Goal: Transaction & Acquisition: Purchase product/service

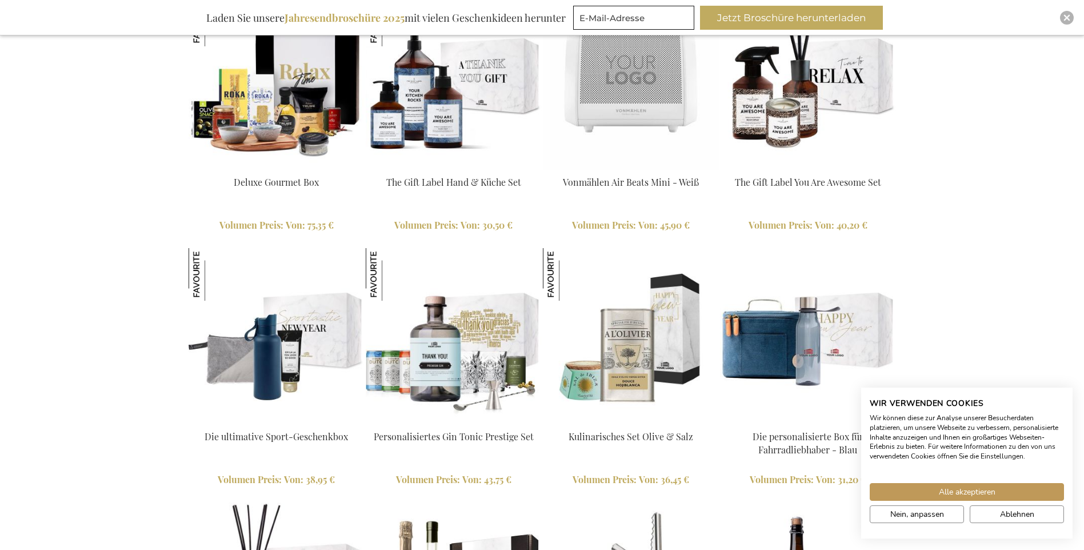
scroll to position [1943, 0]
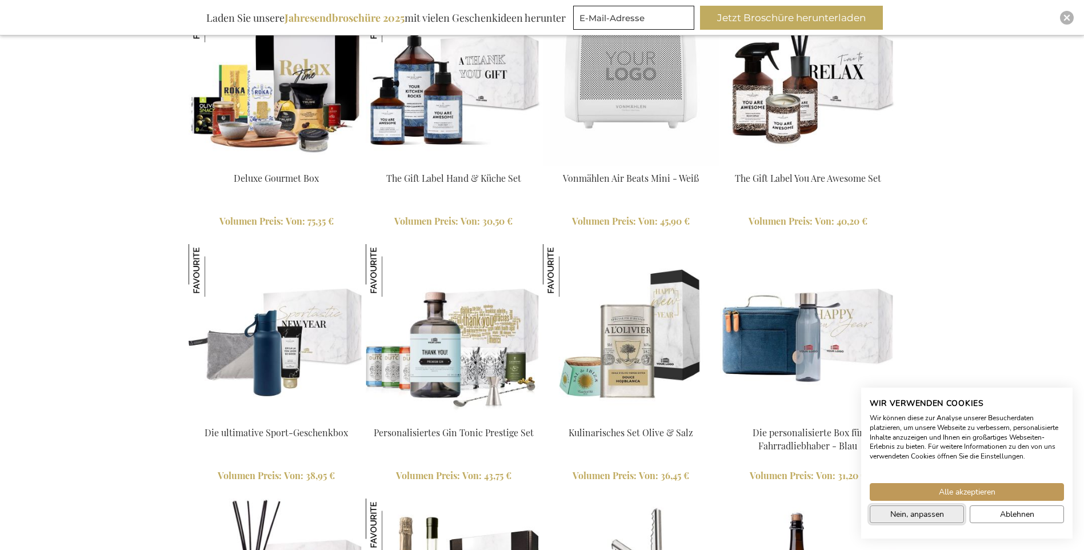
click at [927, 515] on span "Nein, anpassen" at bounding box center [918, 514] width 54 height 12
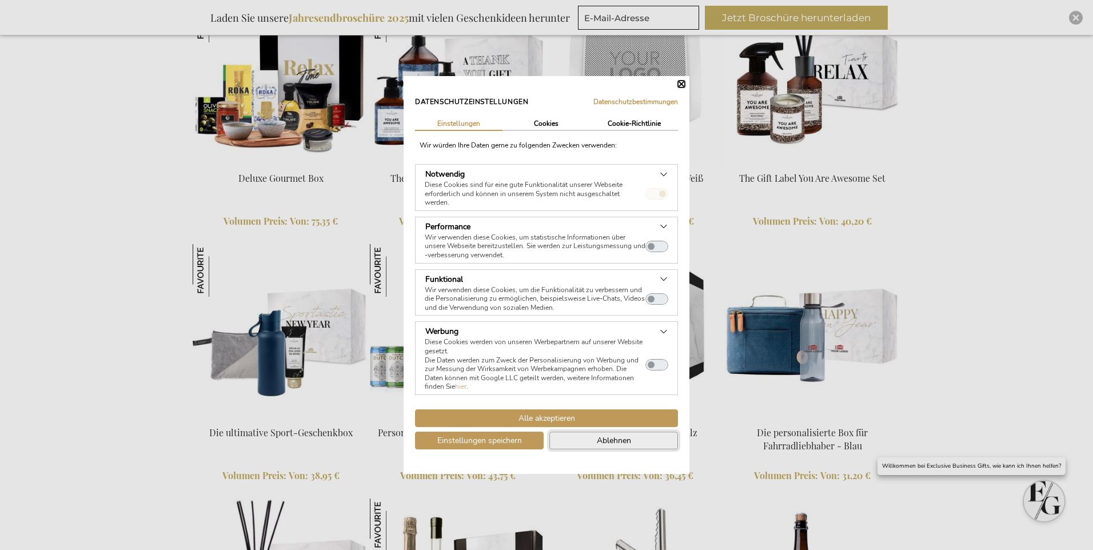
click at [576, 438] on button "Ablehnen" at bounding box center [613, 441] width 129 height 18
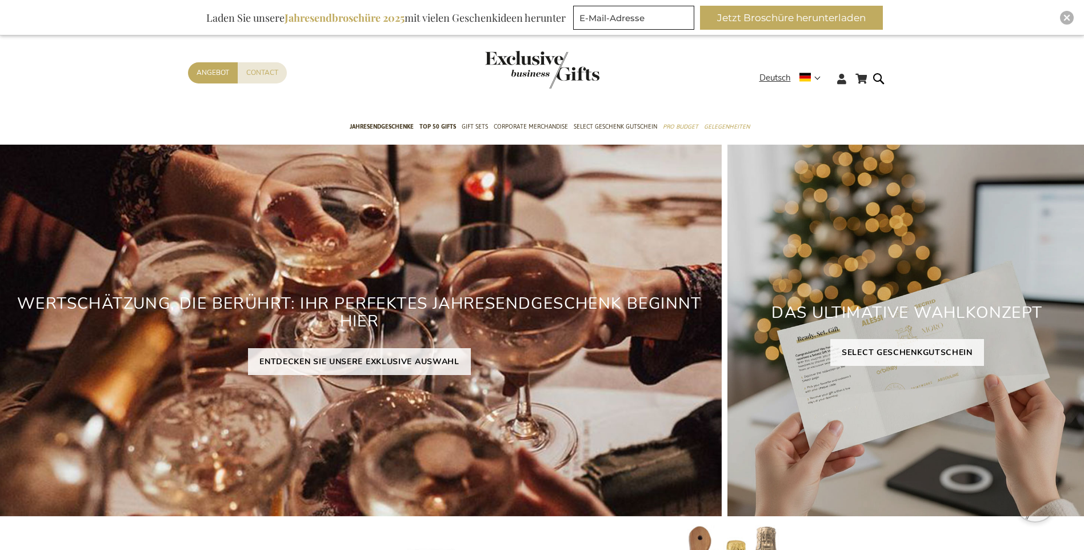
scroll to position [0, 0]
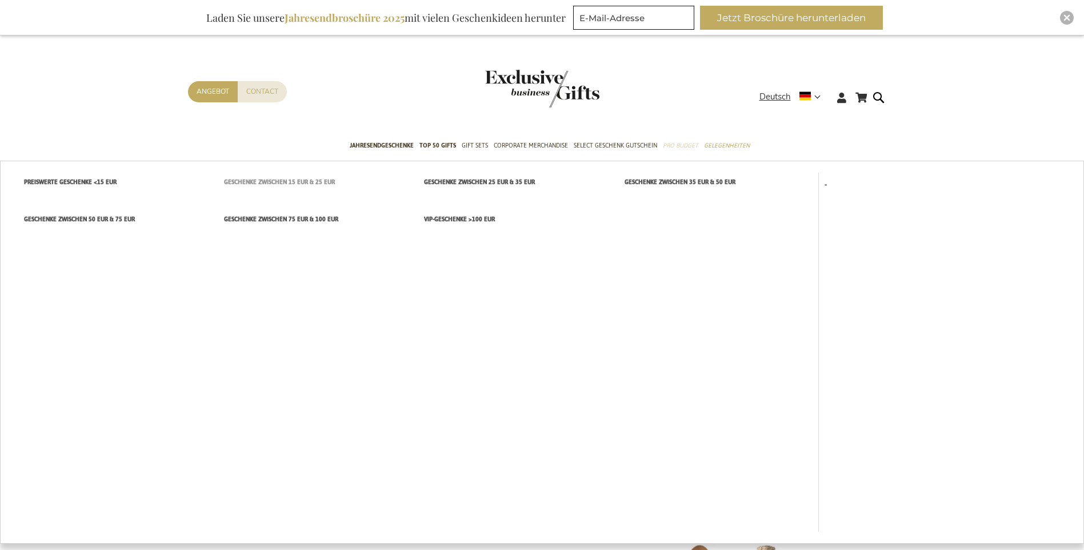
click at [295, 178] on span "Geschenke zwischen 15 EUR & 25 EUR" at bounding box center [279, 182] width 111 height 12
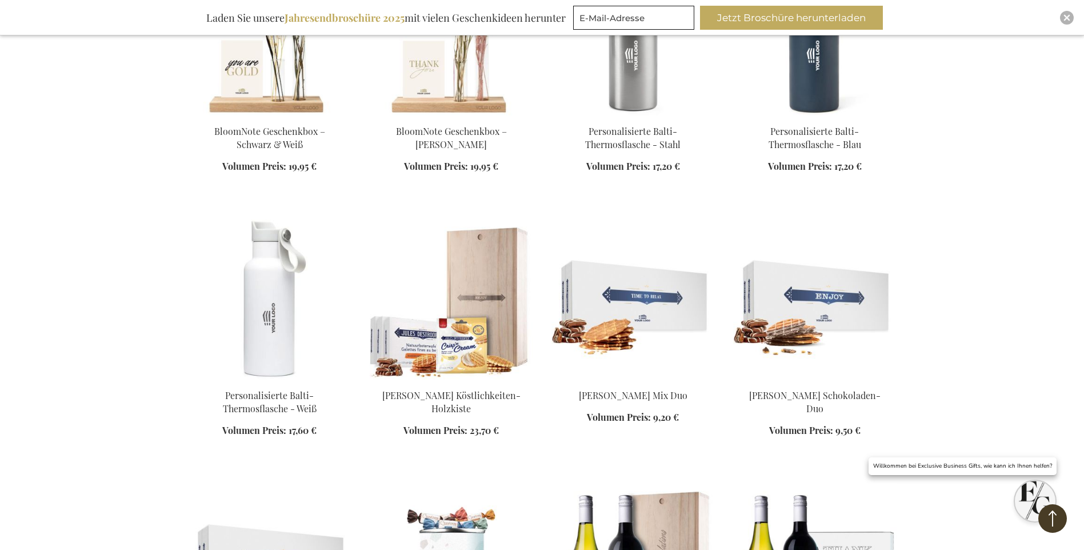
scroll to position [1429, 0]
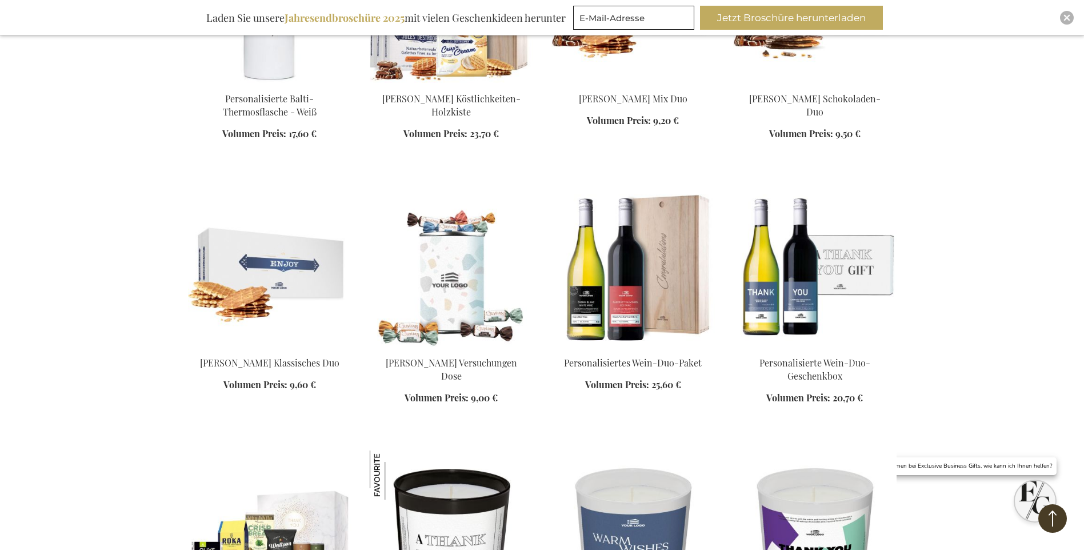
scroll to position [1772, 0]
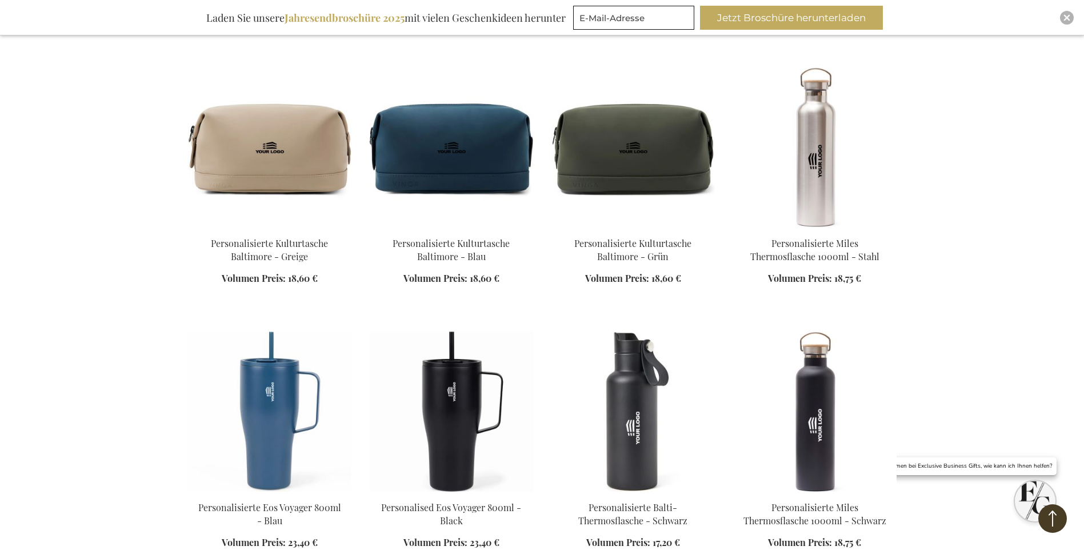
scroll to position [3087, 0]
